Goal: Task Accomplishment & Management: Use online tool/utility

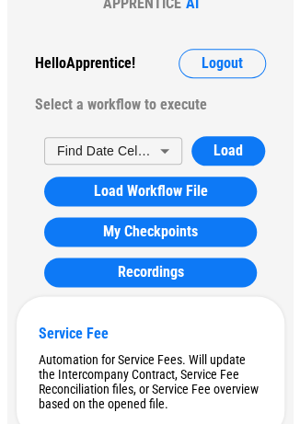
scroll to position [131, 0]
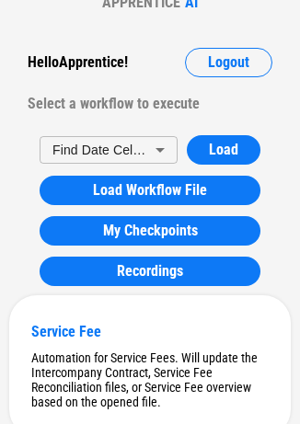
click at [125, 142] on body "APPRENTICE AI Hello Apprentice ! Logout Select a workflow to execute Find Date …" at bounding box center [150, 81] width 300 height 424
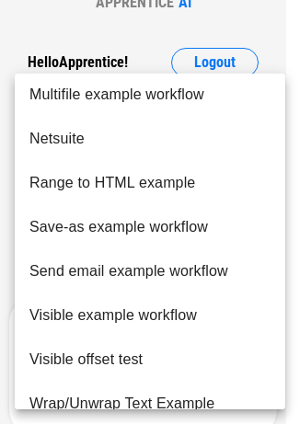
scroll to position [1046, 0]
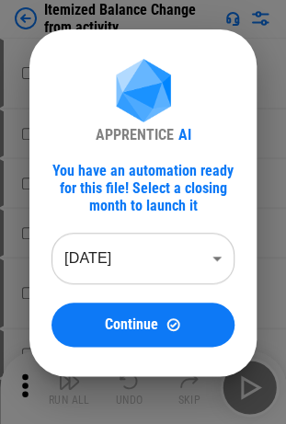
click at [17, 68] on div "APPRENTICE AI You have an automation ready for this file! Select a closing mont…" at bounding box center [143, 202] width 286 height 405
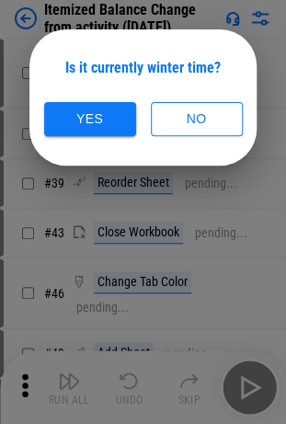
click at [232, 196] on div at bounding box center [143, 212] width 286 height 424
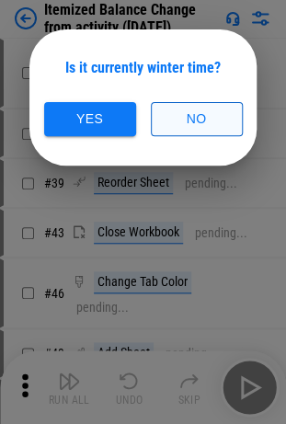
click at [211, 125] on button "No" at bounding box center [197, 119] width 92 height 34
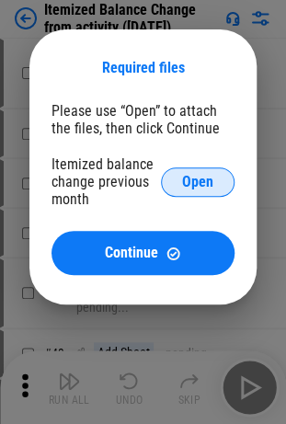
click at [197, 189] on span "Open" at bounding box center [197, 182] width 31 height 15
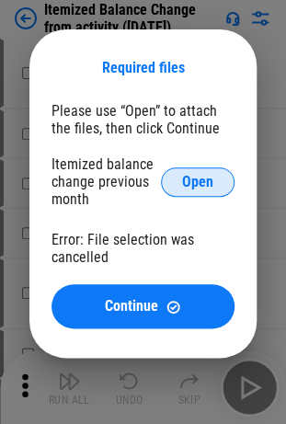
click at [213, 173] on button "Open" at bounding box center [198, 181] width 74 height 29
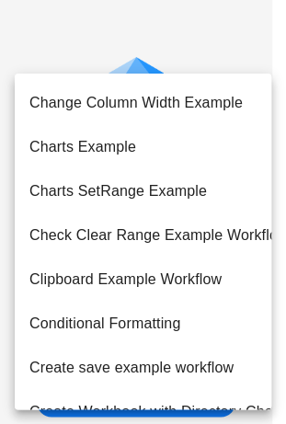
click at [105, 283] on body "APPRENTICE AI Hello Apprentice ! Logout Select a workflow to execute Find Date …" at bounding box center [143, 212] width 286 height 424
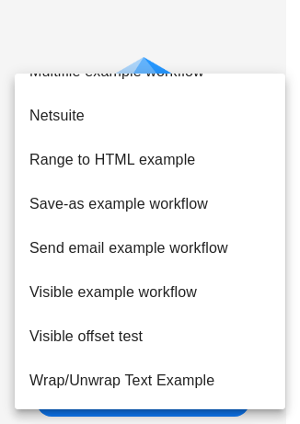
scroll to position [870, 0]
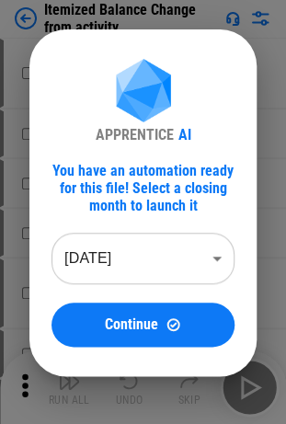
click at [15, 40] on div "APPRENTICE AI You have an automation ready for this file! Select a closing mont…" at bounding box center [143, 202] width 286 height 405
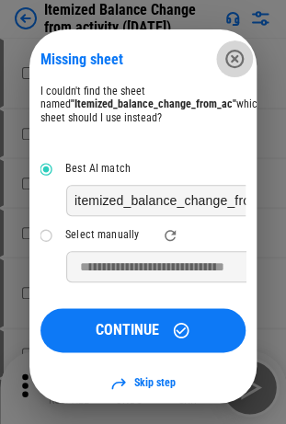
click at [235, 58] on icon "button" at bounding box center [234, 59] width 18 height 18
